Goal: Transaction & Acquisition: Purchase product/service

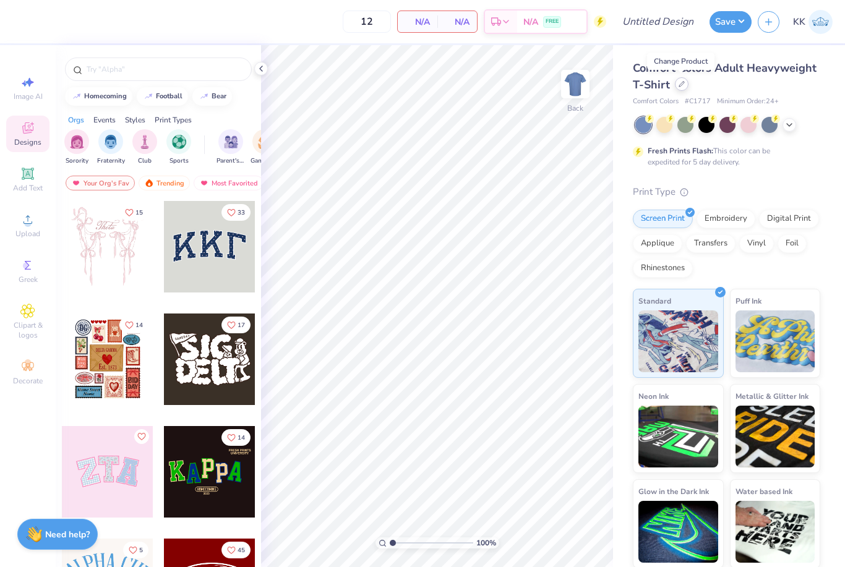
click at [682, 84] on icon at bounding box center [681, 84] width 5 height 5
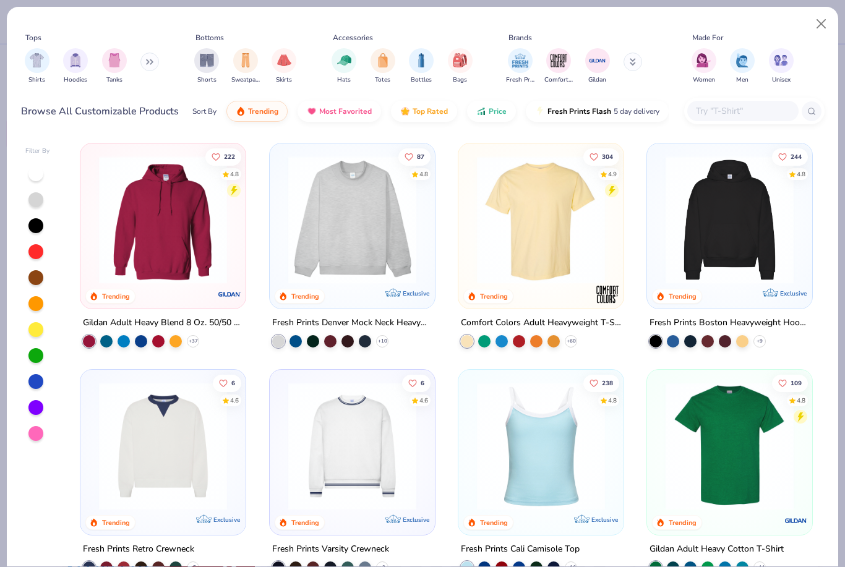
click at [148, 63] on button at bounding box center [149, 62] width 19 height 19
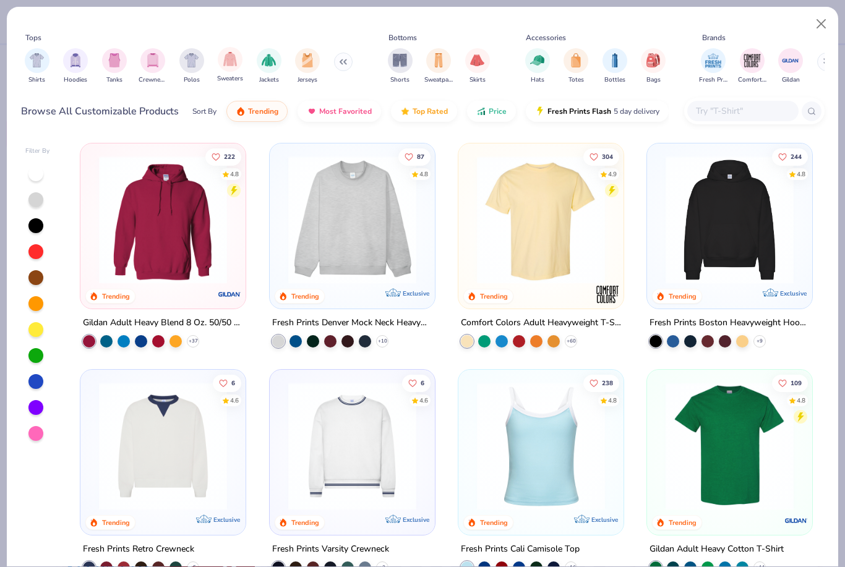
click at [243, 66] on div "Sweaters" at bounding box center [230, 65] width 26 height 37
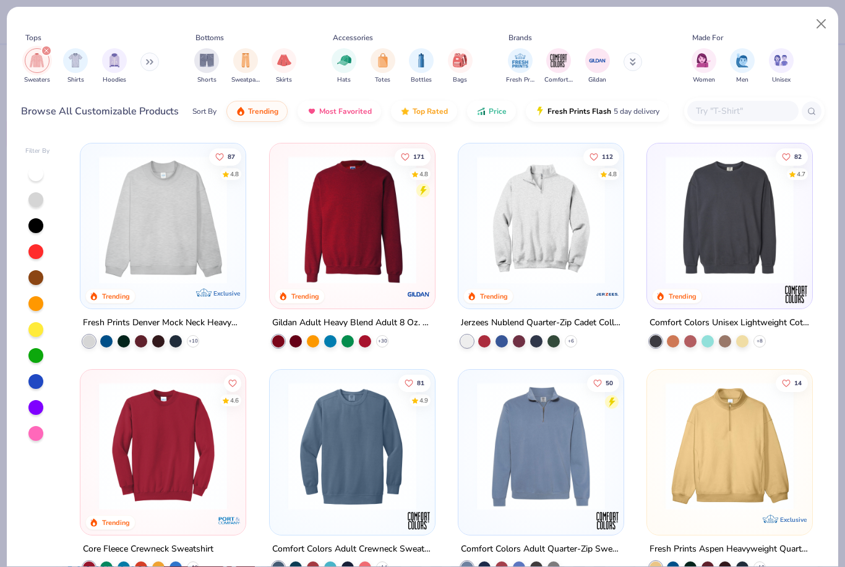
click at [317, 246] on img at bounding box center [352, 220] width 140 height 128
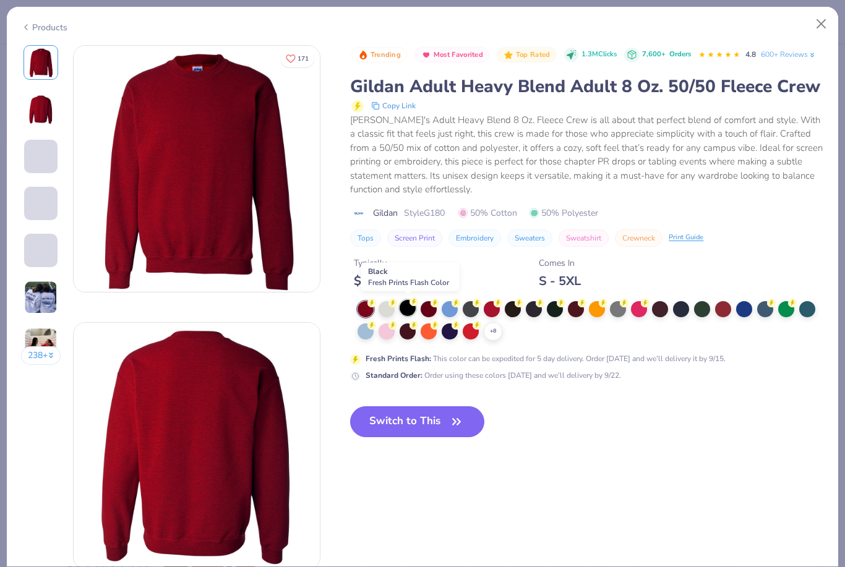
click at [410, 306] on div at bounding box center [408, 308] width 16 height 16
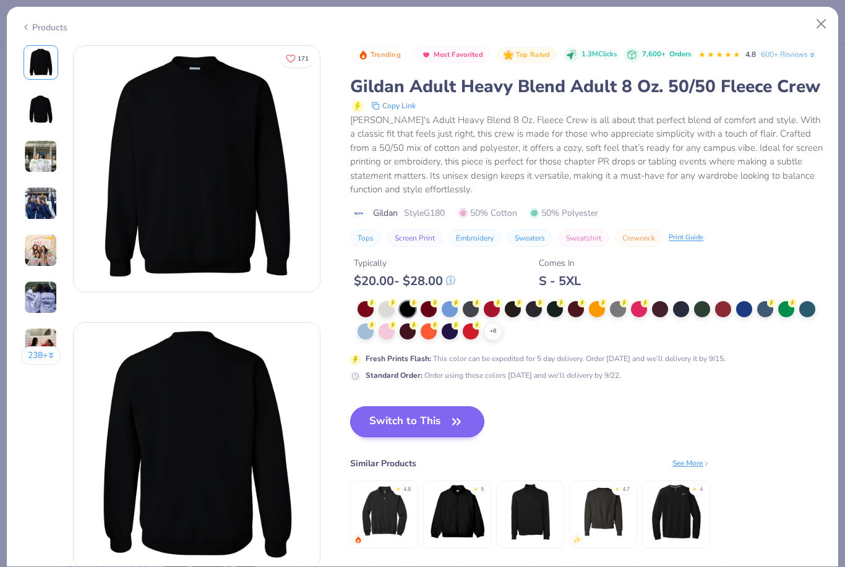
click at [464, 428] on icon "button" at bounding box center [456, 421] width 17 height 17
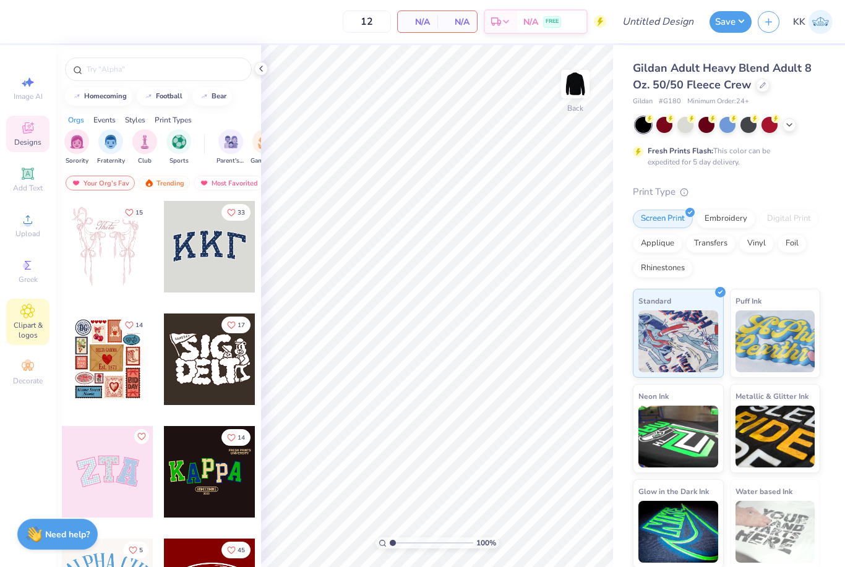
click at [22, 319] on icon at bounding box center [27, 311] width 14 height 15
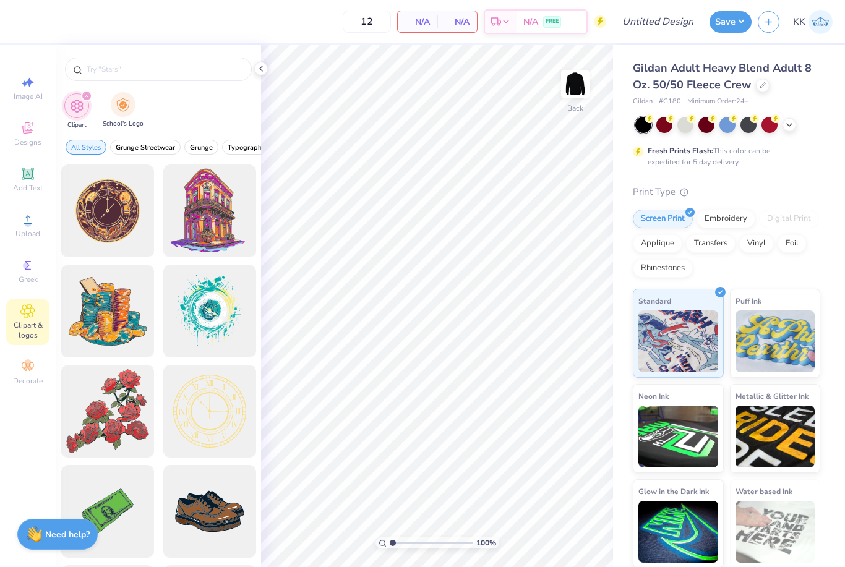
click at [120, 121] on div "School's Logo" at bounding box center [123, 110] width 41 height 37
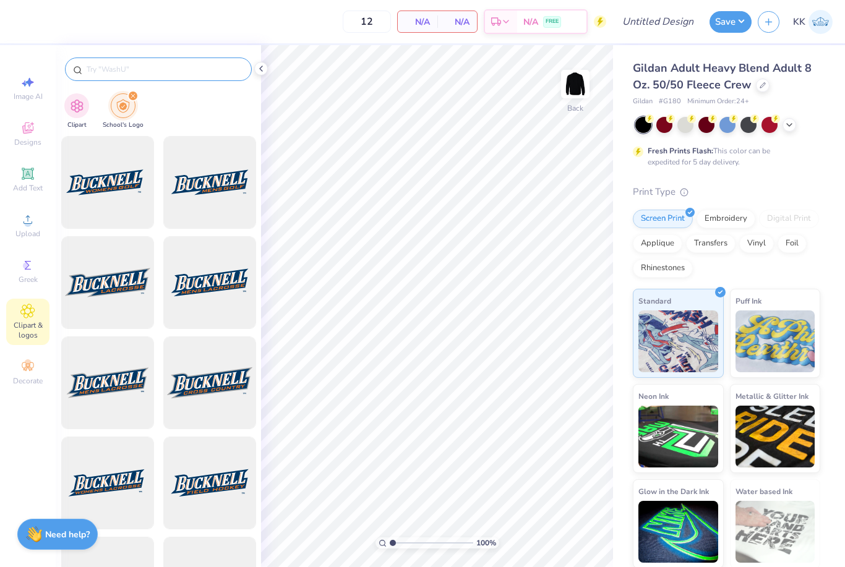
click at [113, 75] on input "text" at bounding box center [164, 69] width 158 height 12
type input "[GEOGRAPHIC_DATA]"
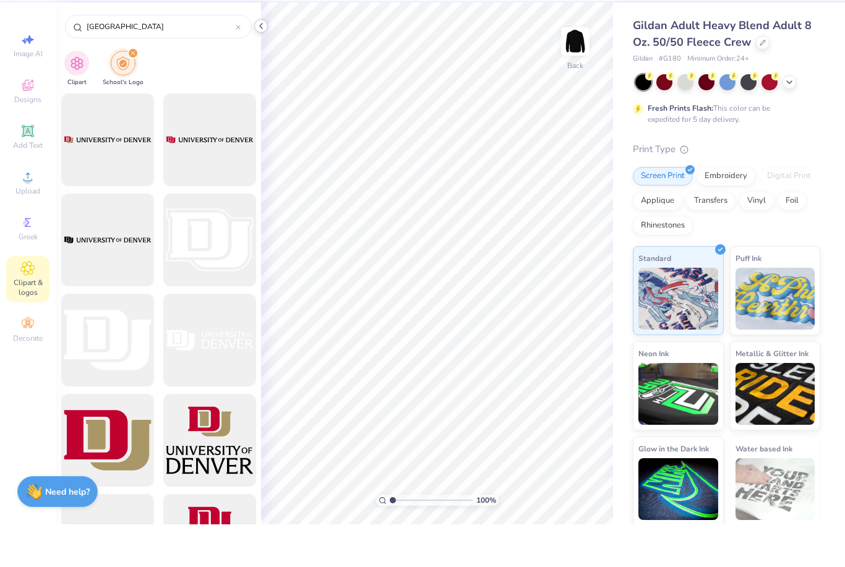
click at [264, 64] on icon at bounding box center [261, 69] width 10 height 10
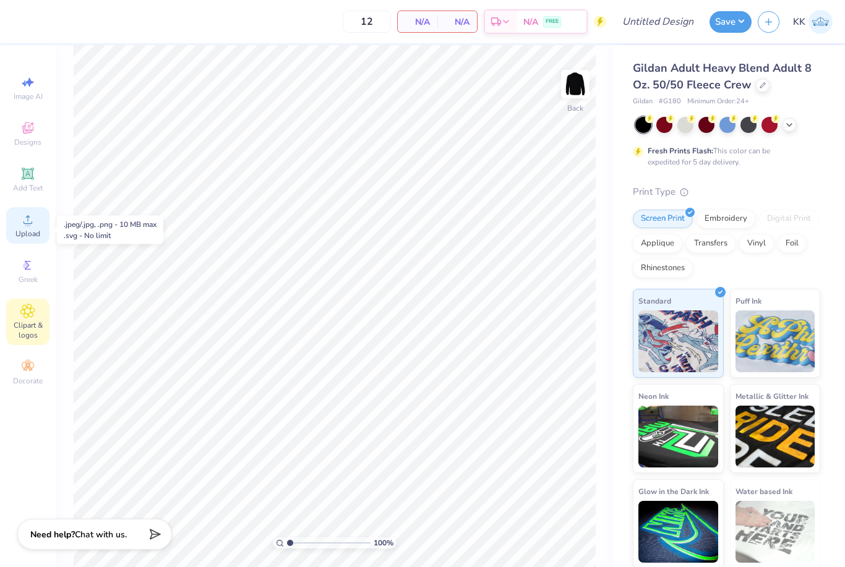
click at [28, 222] on icon at bounding box center [27, 219] width 15 height 15
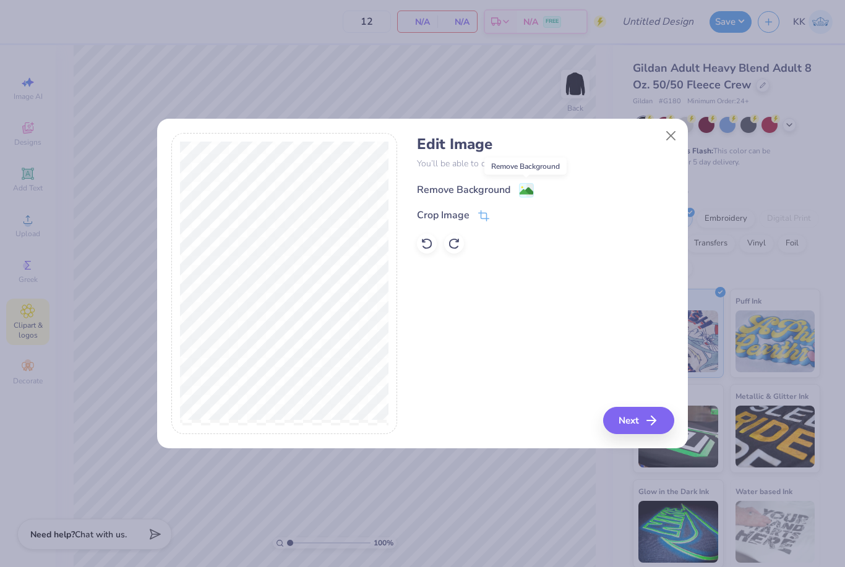
click at [522, 190] on image at bounding box center [527, 191] width 14 height 14
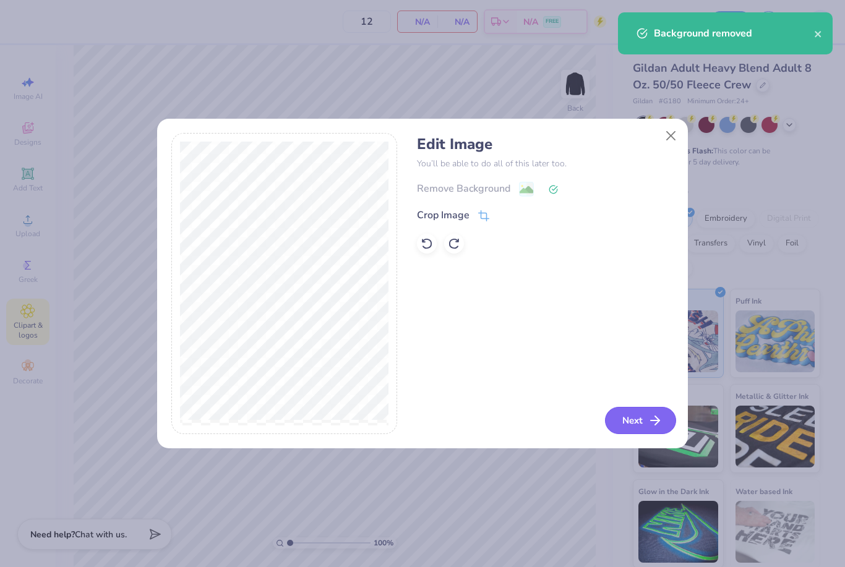
click at [635, 421] on button "Next" at bounding box center [640, 420] width 71 height 27
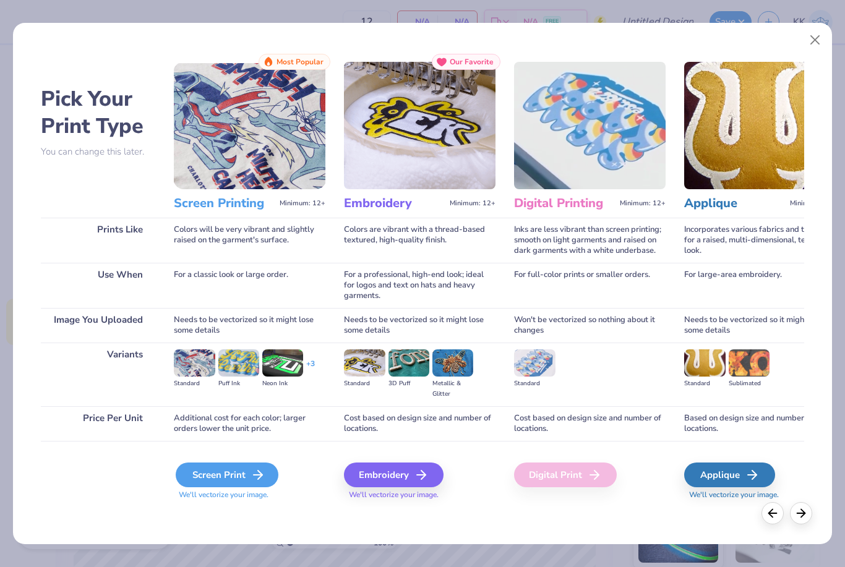
click at [205, 475] on div "Screen Print" at bounding box center [227, 475] width 103 height 25
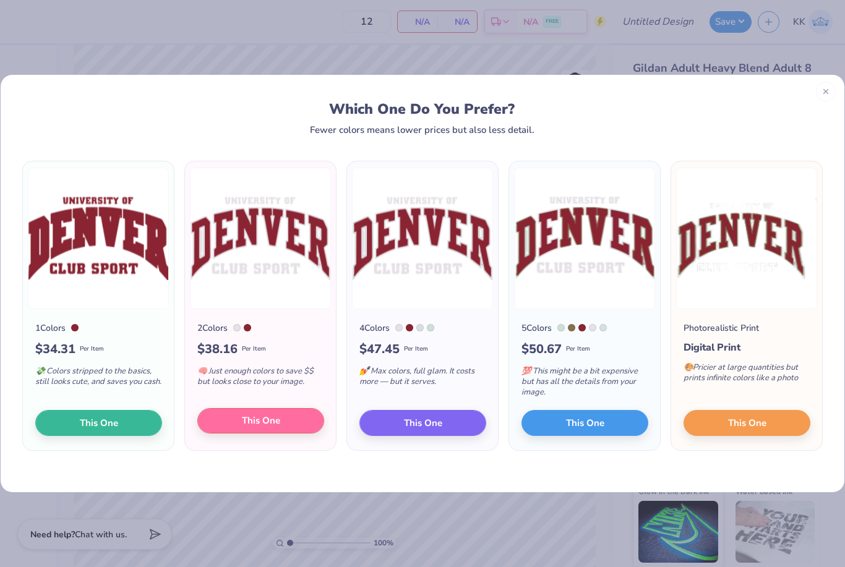
click at [247, 427] on span "This One" at bounding box center [261, 421] width 38 height 14
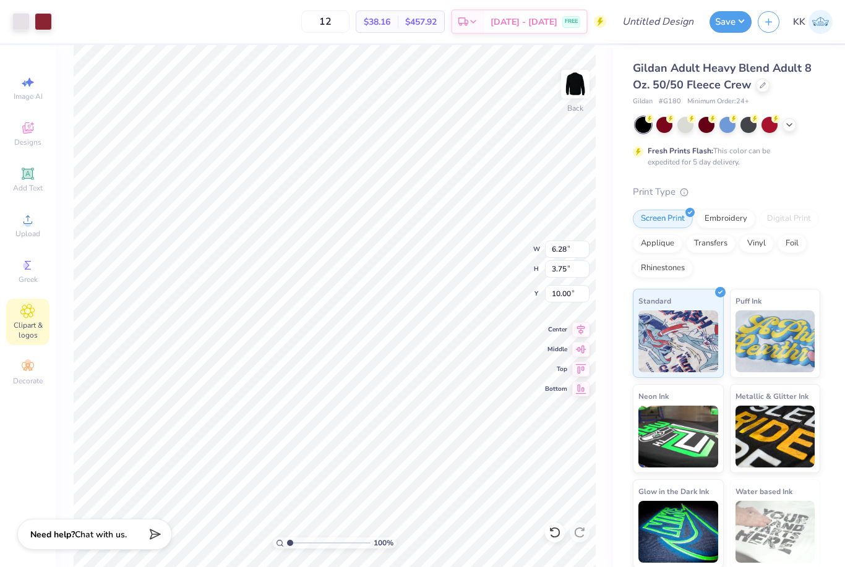
type input "1.61"
type input "0.93"
type input "1.68"
type input "2.12"
click at [553, 535] on icon at bounding box center [555, 532] width 12 height 12
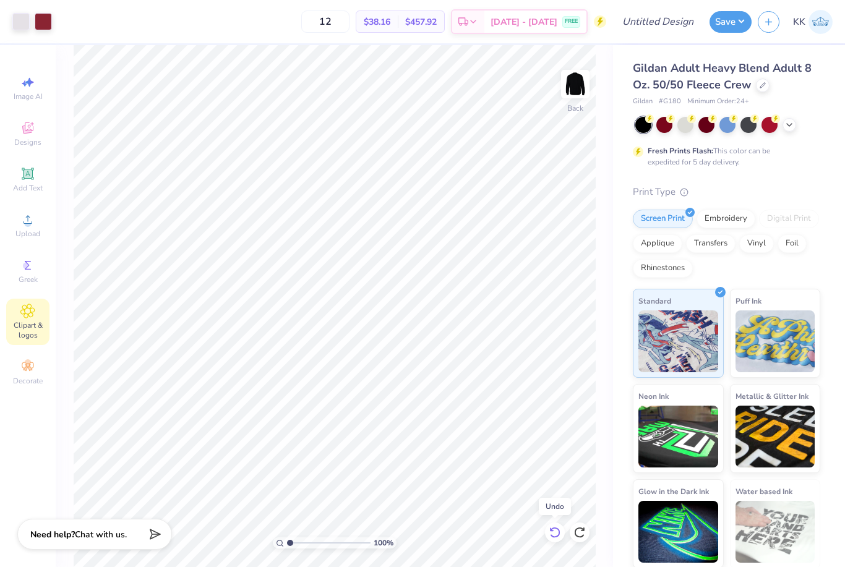
click at [553, 535] on icon at bounding box center [555, 532] width 12 height 12
click at [30, 225] on circle at bounding box center [27, 223] width 7 height 7
click at [25, 244] on div "Upload" at bounding box center [27, 225] width 43 height 37
click at [37, 324] on div "Clipart & logos" at bounding box center [27, 322] width 43 height 46
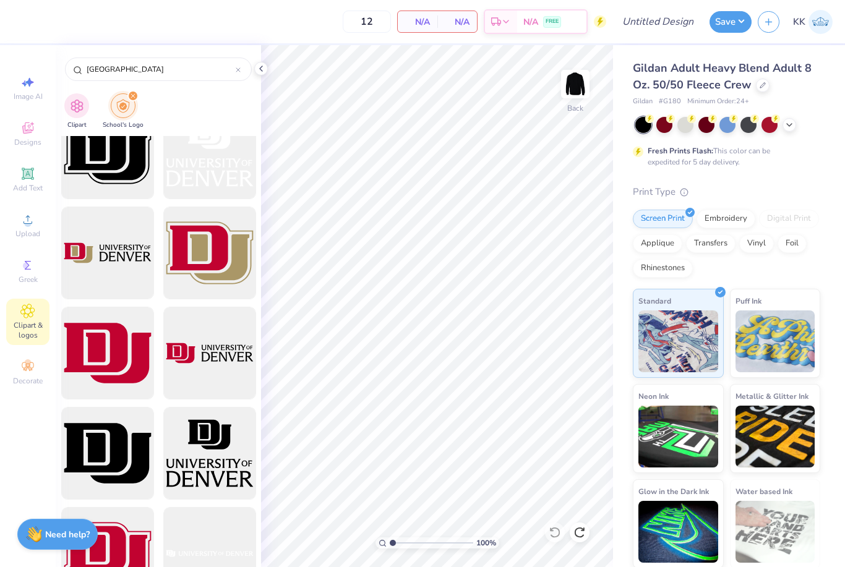
scroll to position [531, 0]
click at [218, 549] on div at bounding box center [209, 554] width 102 height 102
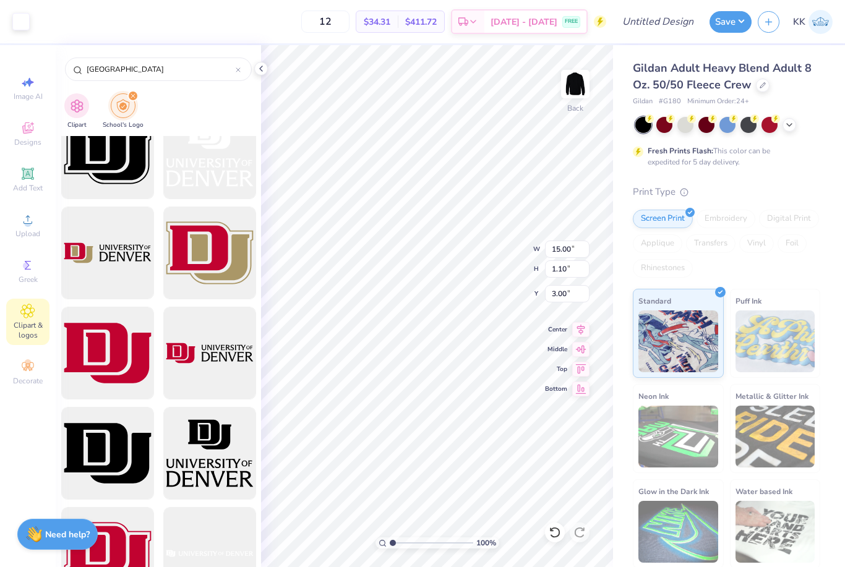
type input "7.42"
type input "0.55"
click at [37, 189] on span "Add Text" at bounding box center [28, 188] width 30 height 10
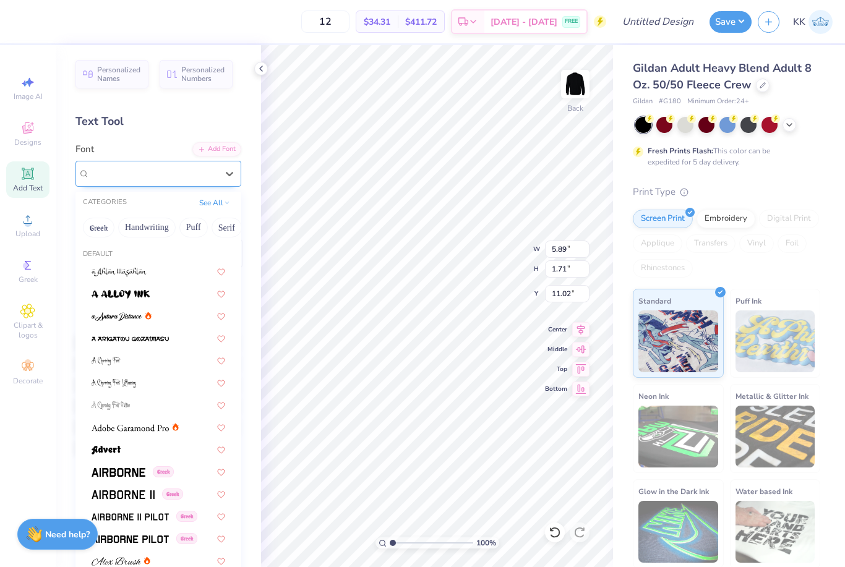
click at [152, 179] on div "Super Dream" at bounding box center [153, 173] width 130 height 19
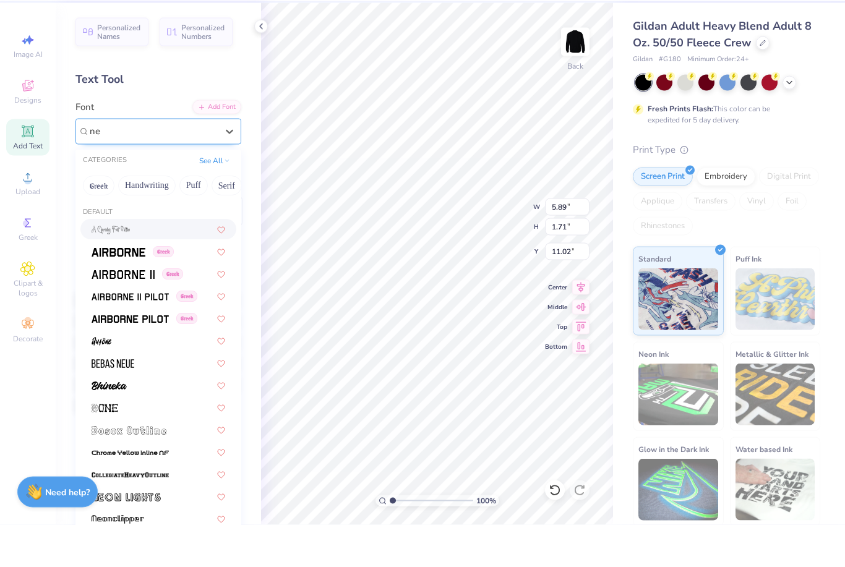
scroll to position [0, 0]
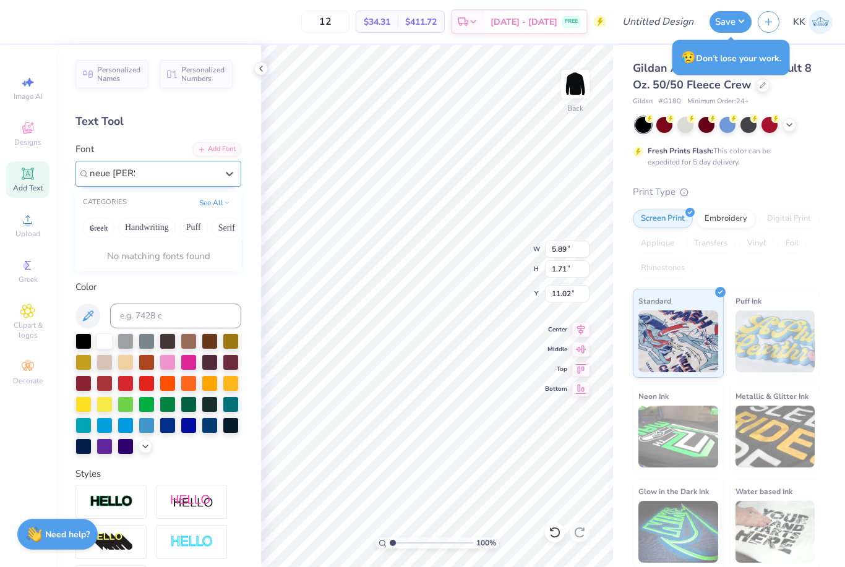
click at [113, 173] on input "neue [PERSON_NAME]" at bounding box center [112, 173] width 45 height 14
type input "[PERSON_NAME]"
click at [133, 174] on div at bounding box center [153, 173] width 130 height 19
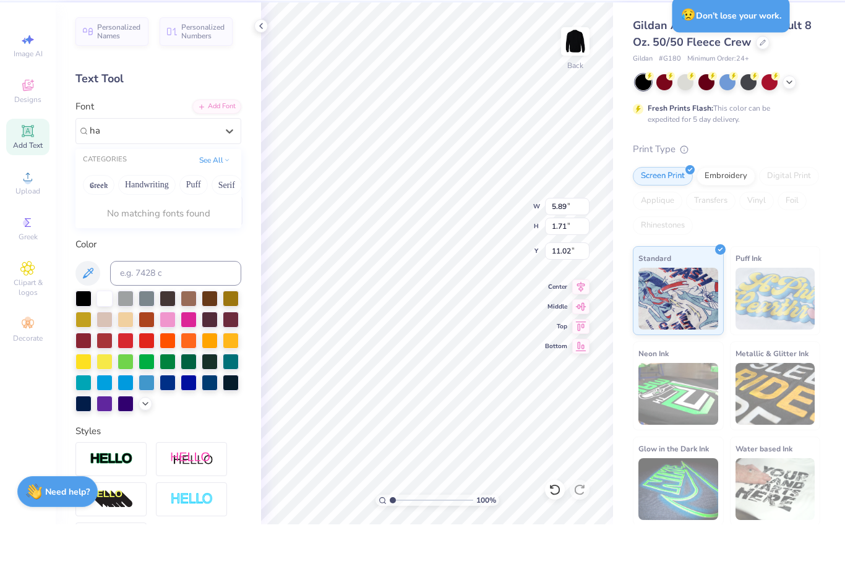
type input "h"
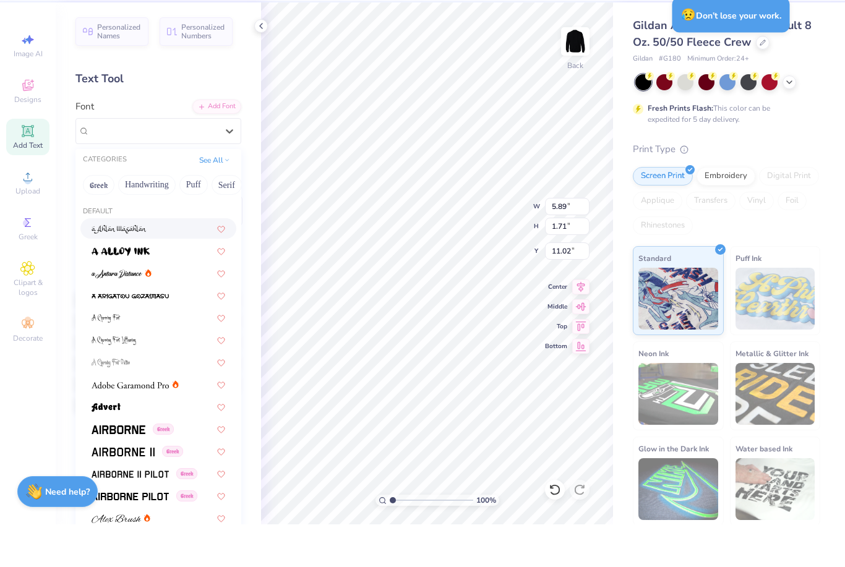
click at [163, 96] on div "Personalized Names Personalized Numbers Text Tool Add Font Font option a [PERSO…" at bounding box center [158, 306] width 205 height 522
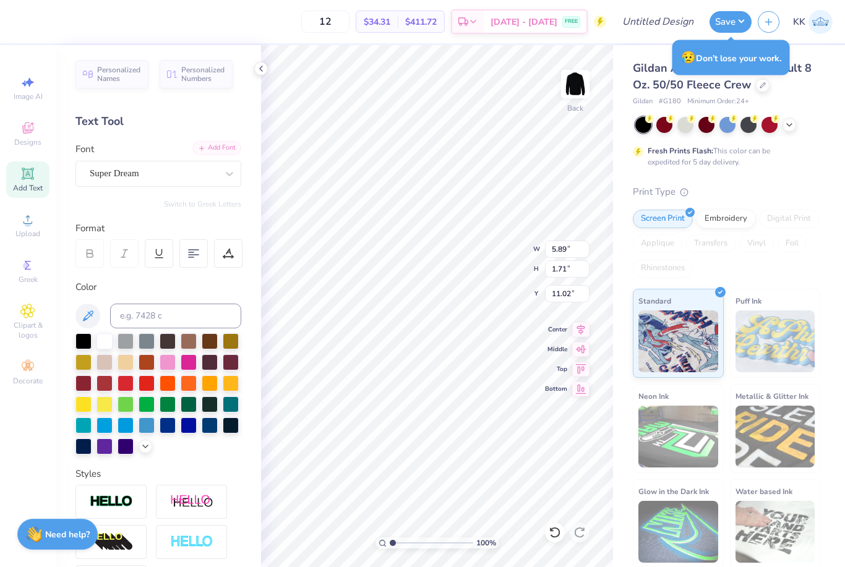
click at [205, 148] on div "Add Font" at bounding box center [216, 148] width 49 height 14
type input "7.42"
type input "0.55"
type input "3.00"
click at [550, 536] on icon at bounding box center [555, 532] width 12 height 12
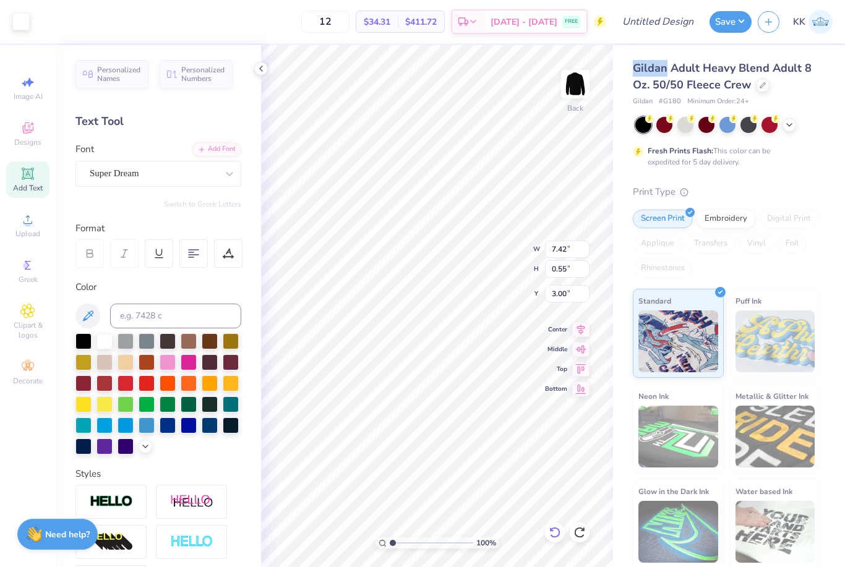
click at [550, 536] on icon at bounding box center [555, 532] width 12 height 12
type input "15.00"
type input "1.10"
click at [550, 536] on icon at bounding box center [555, 532] width 12 height 12
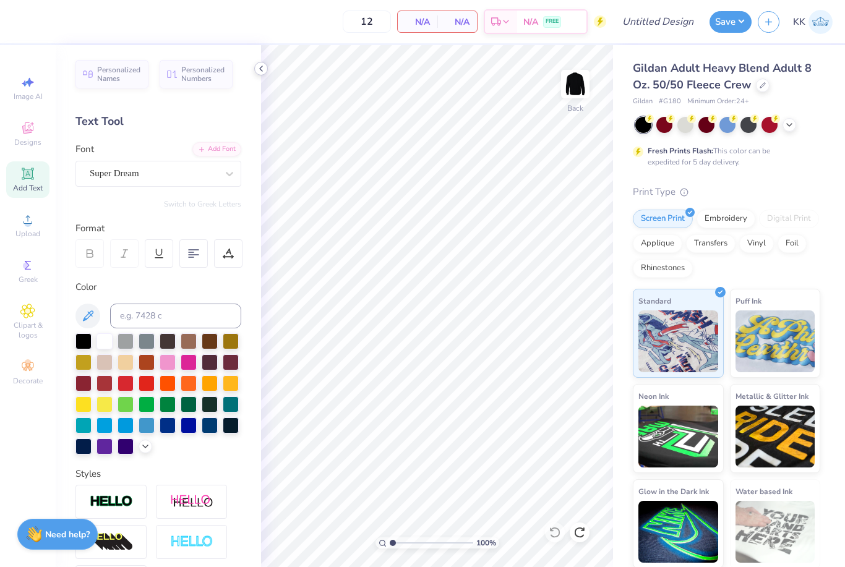
click at [264, 72] on icon at bounding box center [261, 69] width 10 height 10
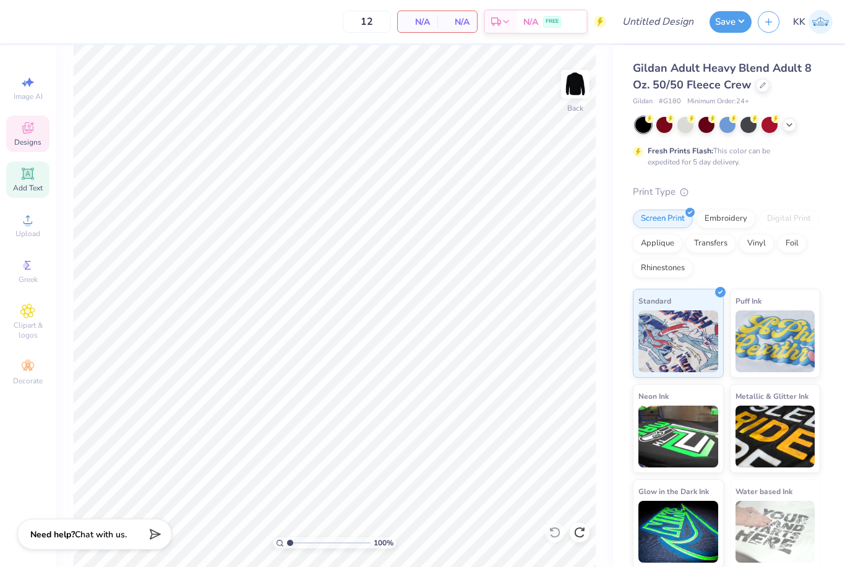
click at [20, 150] on div "Designs" at bounding box center [27, 134] width 43 height 37
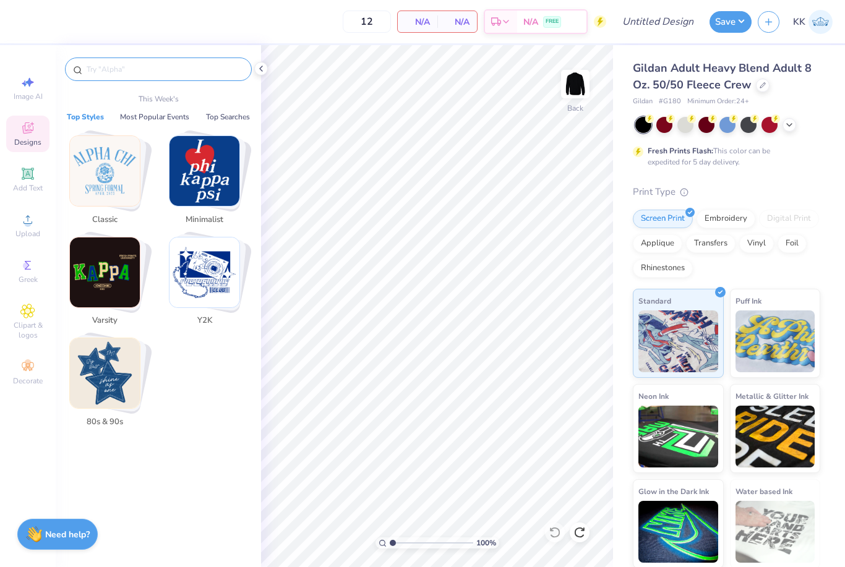
click at [127, 75] on input "text" at bounding box center [164, 69] width 158 height 12
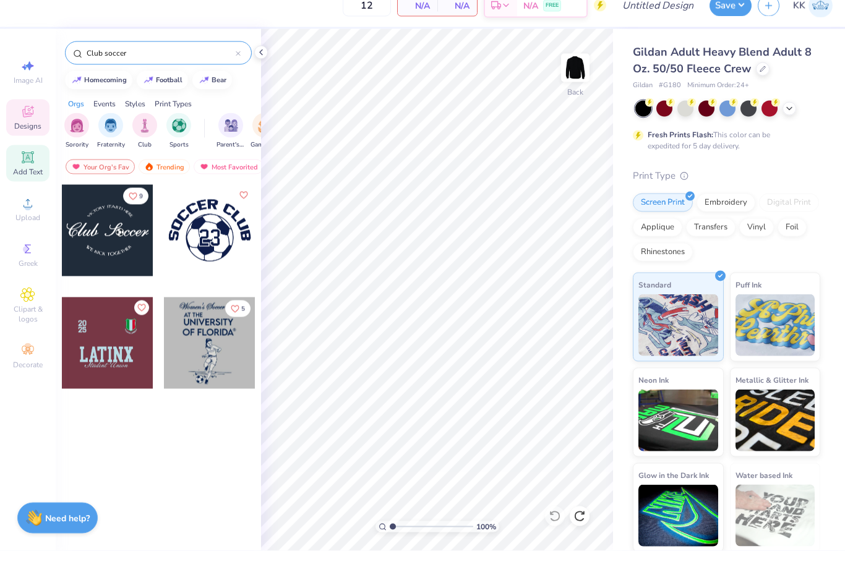
type input "Club soccer"
click at [32, 169] on icon at bounding box center [27, 173] width 9 height 9
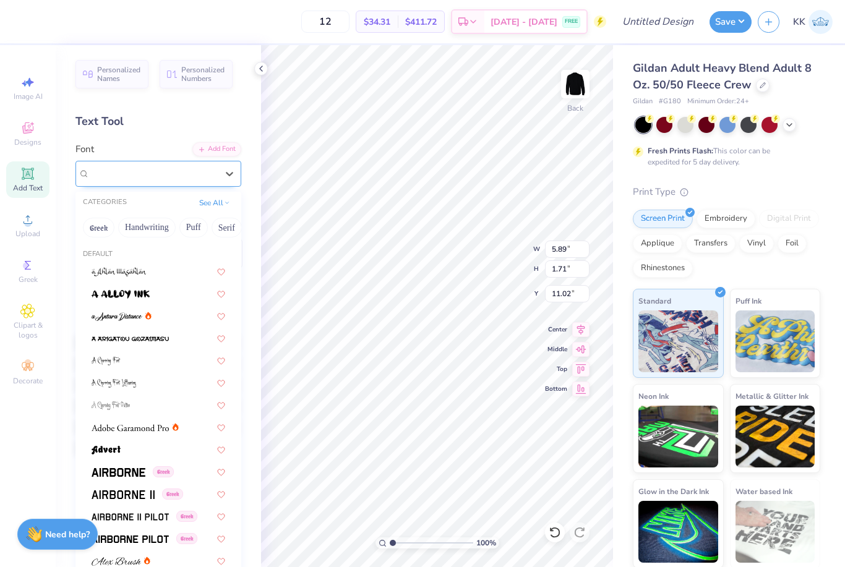
click at [118, 170] on span "Super Dream" at bounding box center [114, 173] width 49 height 14
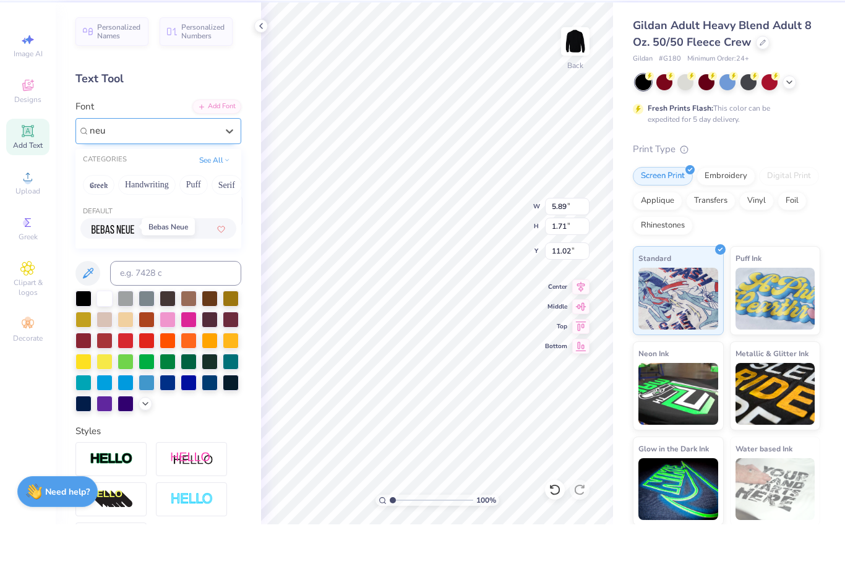
click at [132, 268] on img at bounding box center [113, 272] width 43 height 9
type input "neu"
type input "3.64"
type input "1.70"
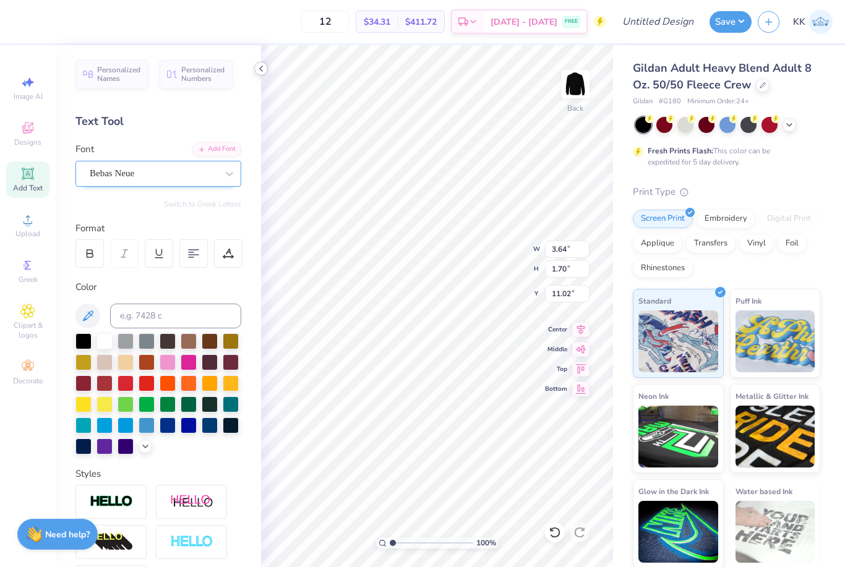
click at [261, 69] on icon at bounding box center [261, 69] width 10 height 10
